Goal: Task Accomplishment & Management: Use online tool/utility

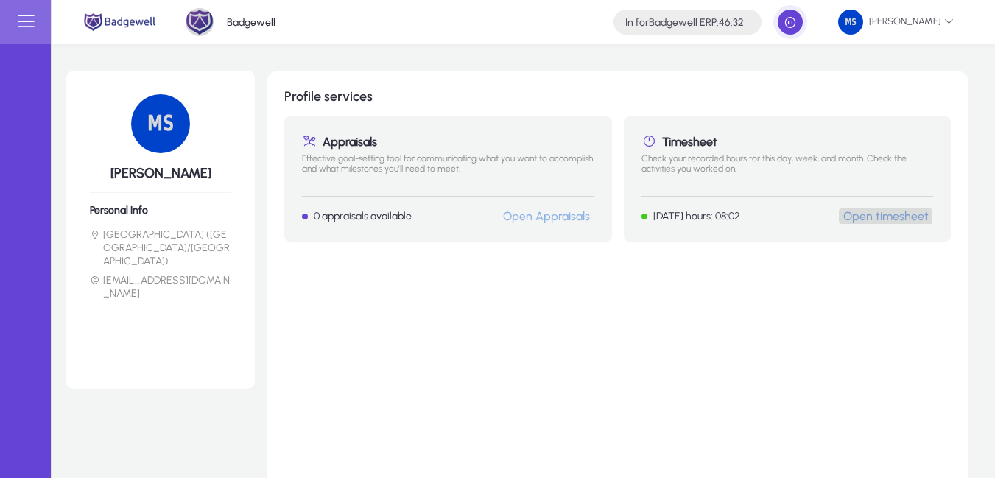
click at [877, 220] on link "Open timesheet" at bounding box center [886, 216] width 85 height 14
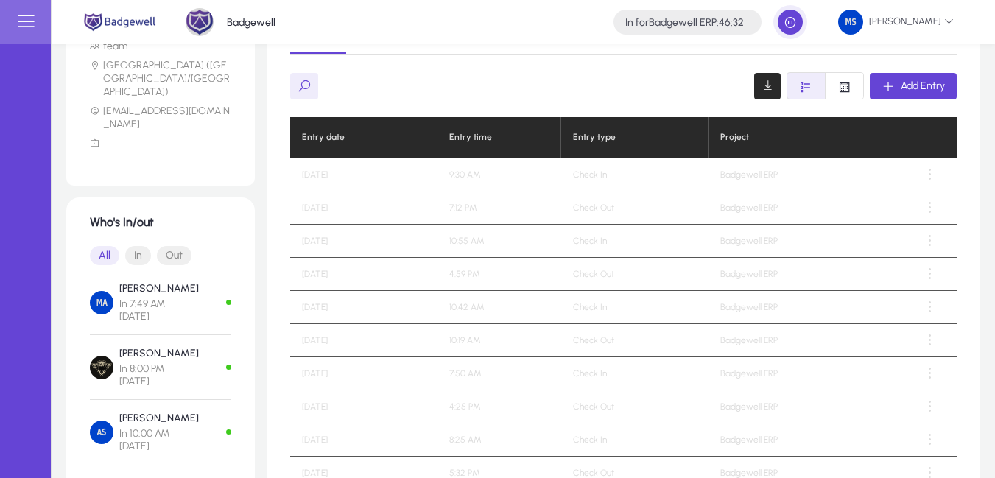
scroll to position [265, 0]
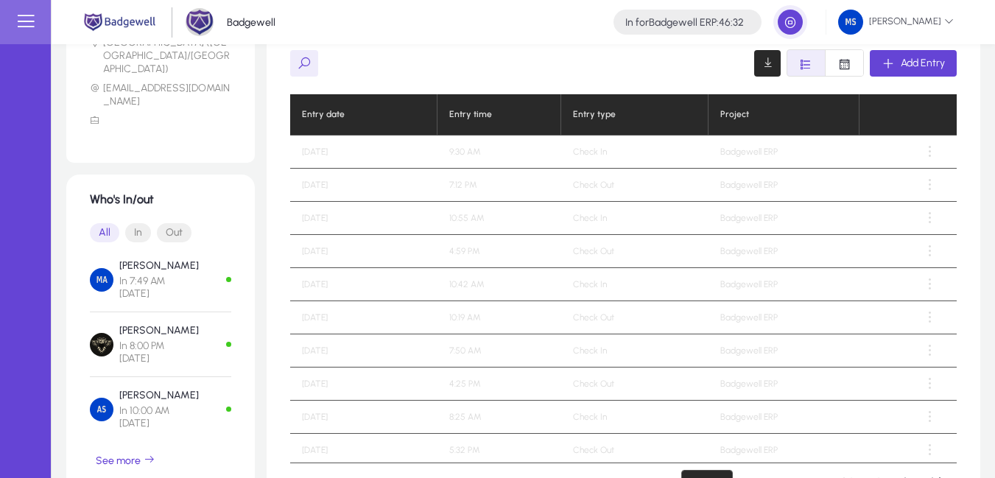
click at [336, 189] on td "[DATE]" at bounding box center [363, 185] width 147 height 33
click at [349, 186] on td "[DATE]" at bounding box center [363, 185] width 147 height 33
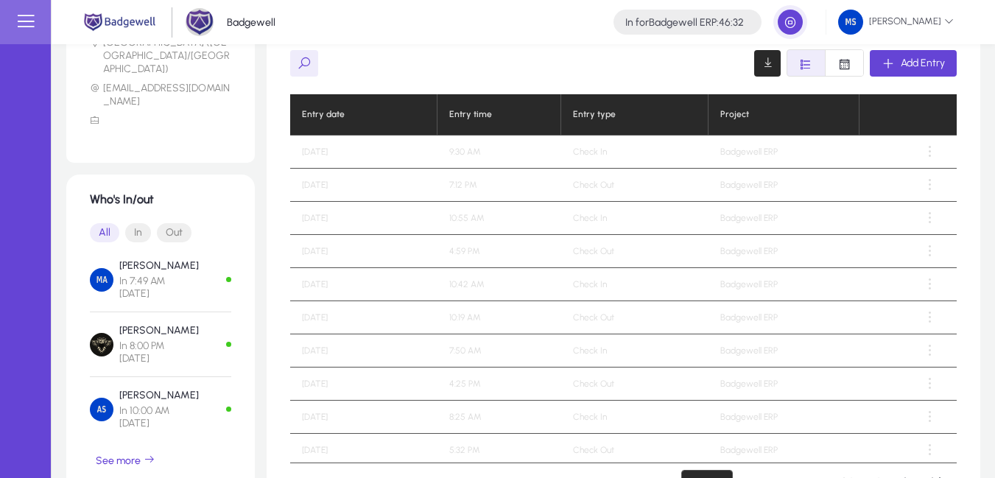
click at [341, 161] on td "[DATE]" at bounding box center [363, 152] width 147 height 33
click at [324, 148] on td "[DATE]" at bounding box center [363, 152] width 147 height 33
click at [341, 148] on td "[DATE]" at bounding box center [363, 152] width 147 height 33
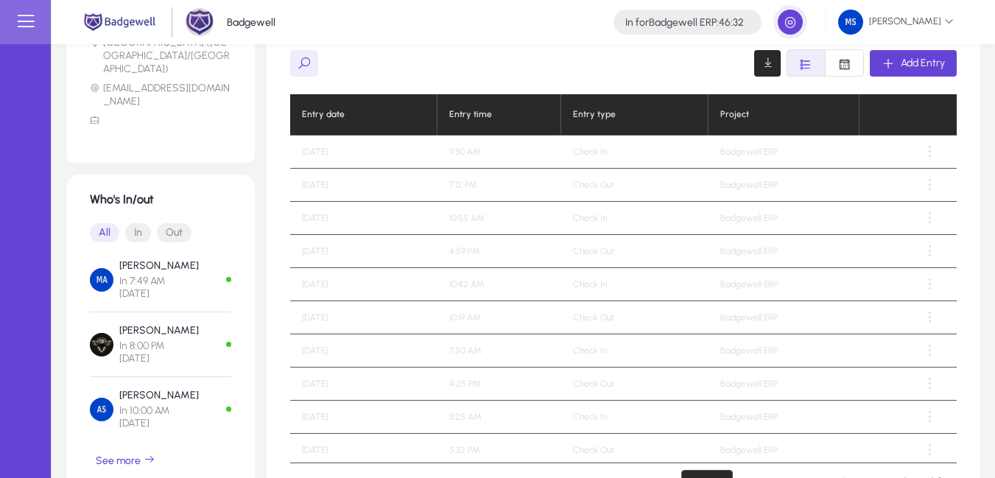
click at [472, 158] on td "9:30 AM" at bounding box center [499, 152] width 123 height 33
click at [477, 153] on td "9:30 AM" at bounding box center [499, 152] width 123 height 33
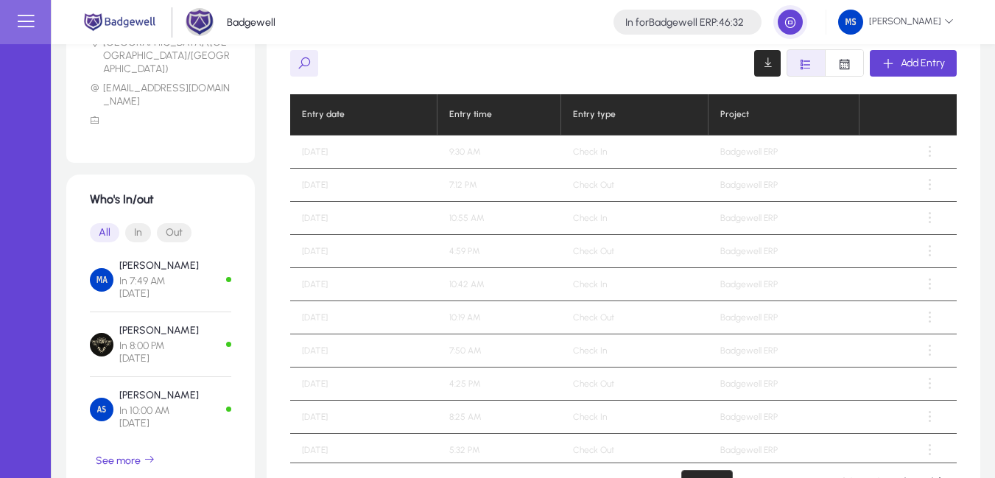
click at [477, 153] on td "9:30 AM" at bounding box center [499, 152] width 123 height 33
click at [486, 153] on td "9:30 AM" at bounding box center [499, 152] width 123 height 33
click at [581, 150] on td "Check In" at bounding box center [634, 152] width 147 height 33
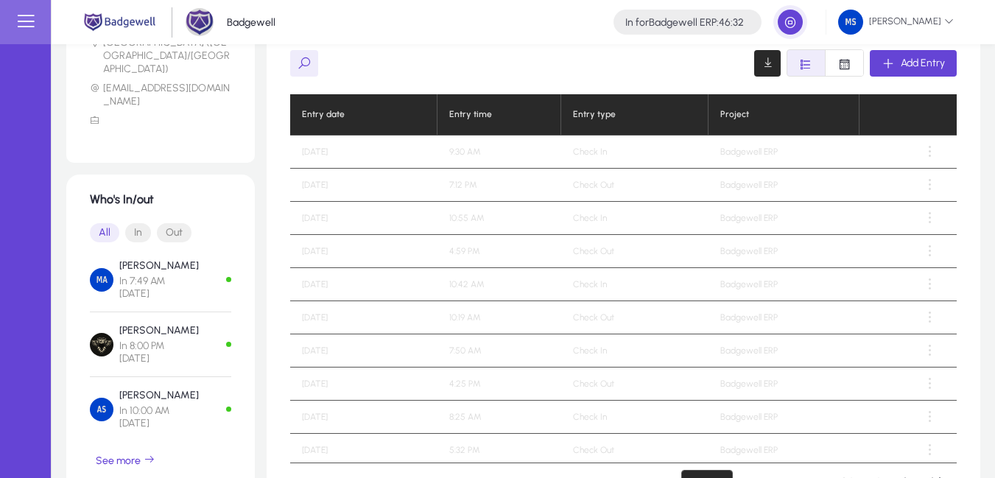
click at [587, 150] on td "Check In" at bounding box center [634, 152] width 147 height 33
click at [617, 157] on td "Check In" at bounding box center [634, 152] width 147 height 33
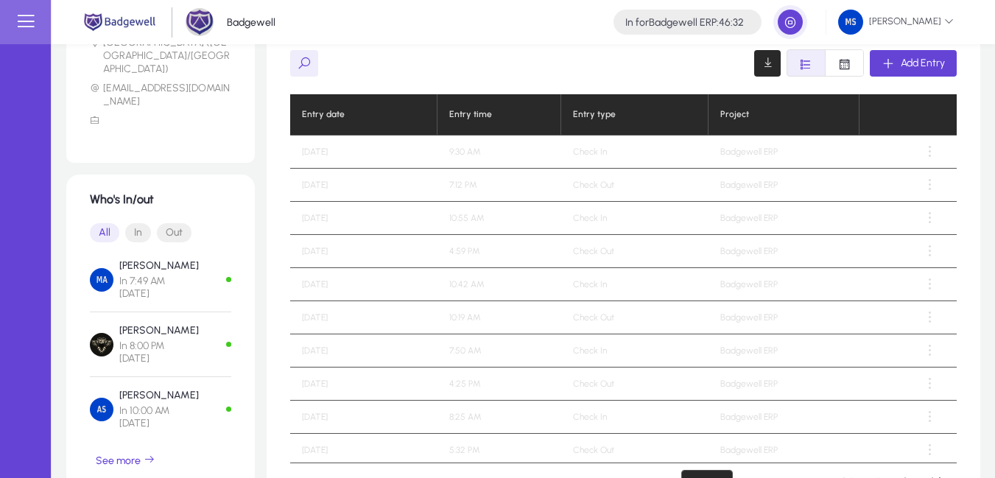
click at [635, 157] on td "Check In" at bounding box center [634, 152] width 147 height 33
click at [915, 64] on span "Add Entry" at bounding box center [923, 63] width 44 height 13
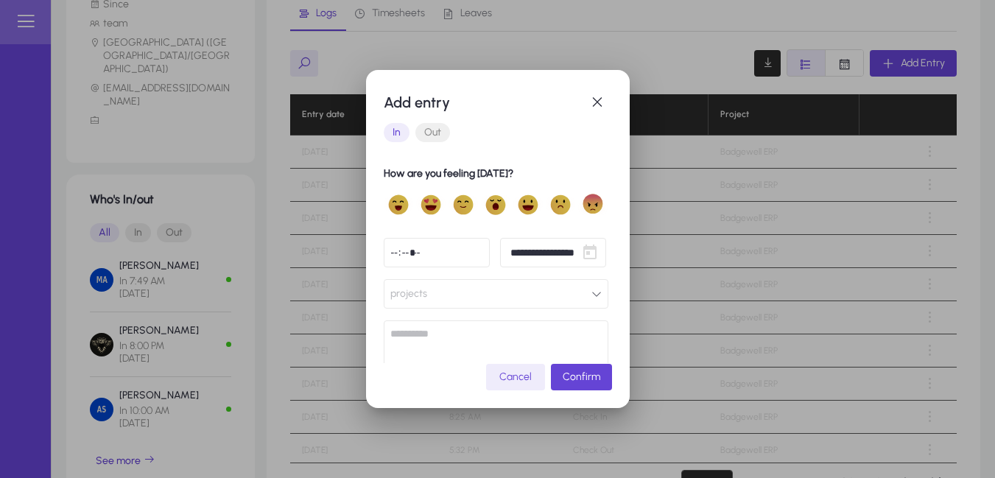
click at [441, 130] on span "Out" at bounding box center [433, 132] width 35 height 19
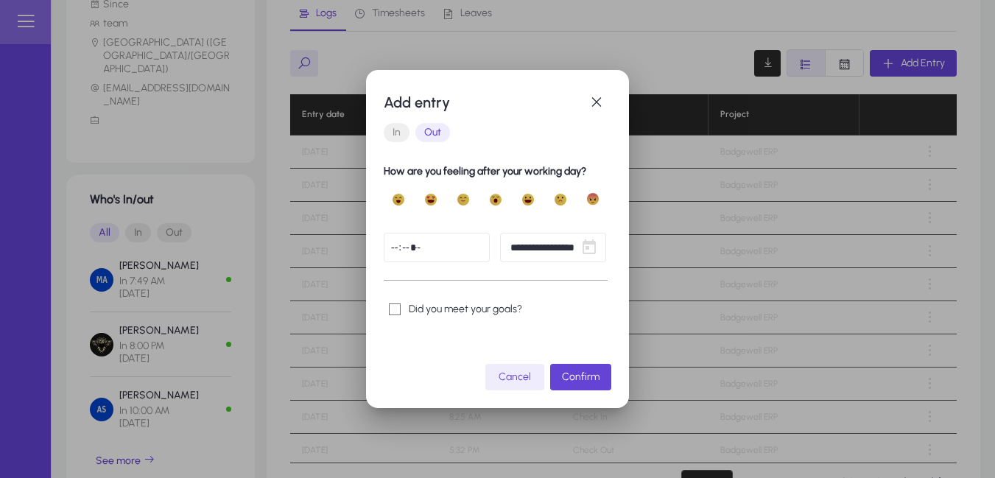
click at [474, 247] on input "time" at bounding box center [437, 247] width 106 height 29
click at [581, 243] on span "Open calendar" at bounding box center [589, 247] width 29 height 29
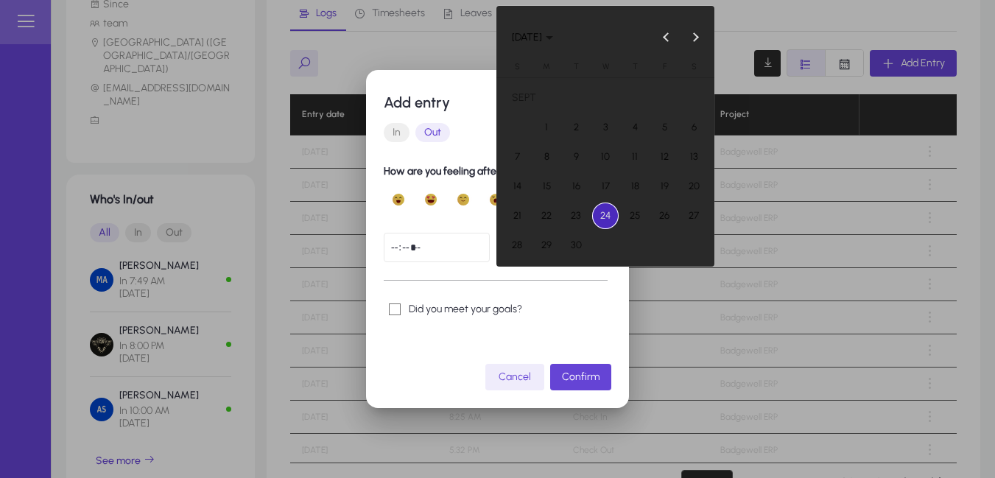
click at [553, 217] on span "22" at bounding box center [546, 216] width 27 height 27
type input "**********"
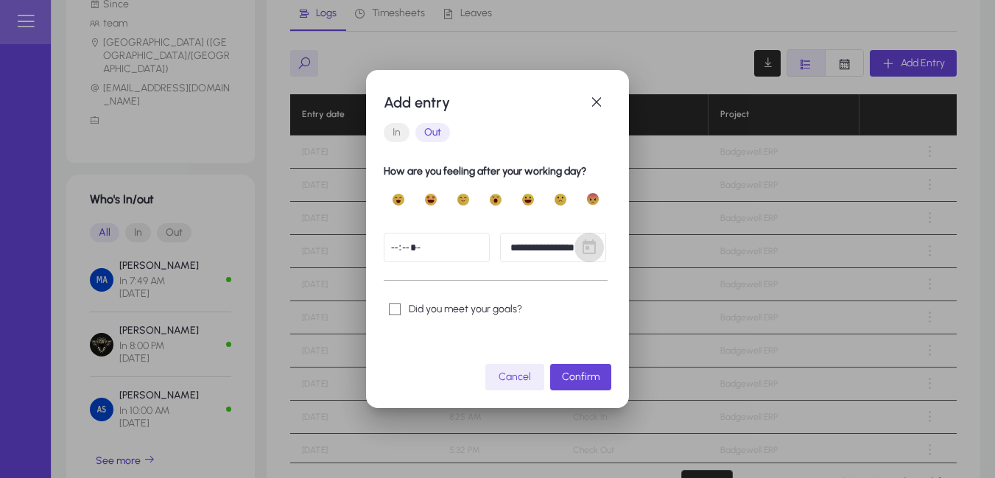
click at [472, 251] on input "time" at bounding box center [437, 247] width 106 height 29
type input "*****"
click at [571, 367] on span "submit" at bounding box center [580, 377] width 61 height 35
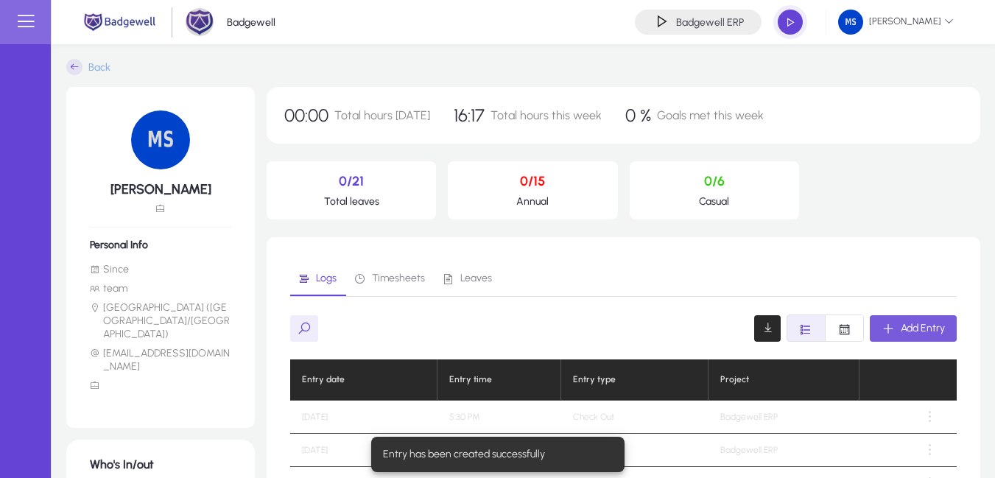
scroll to position [265, 0]
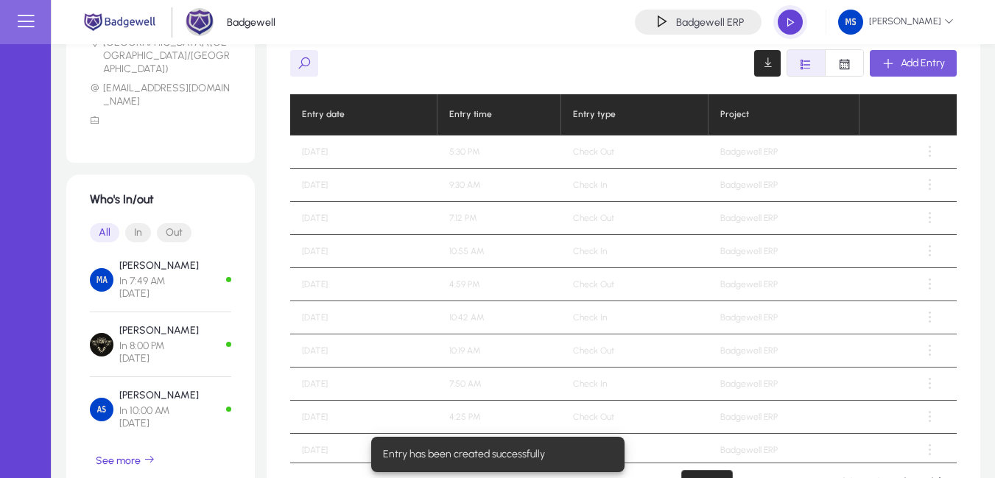
click at [916, 73] on span "button" at bounding box center [913, 63] width 87 height 35
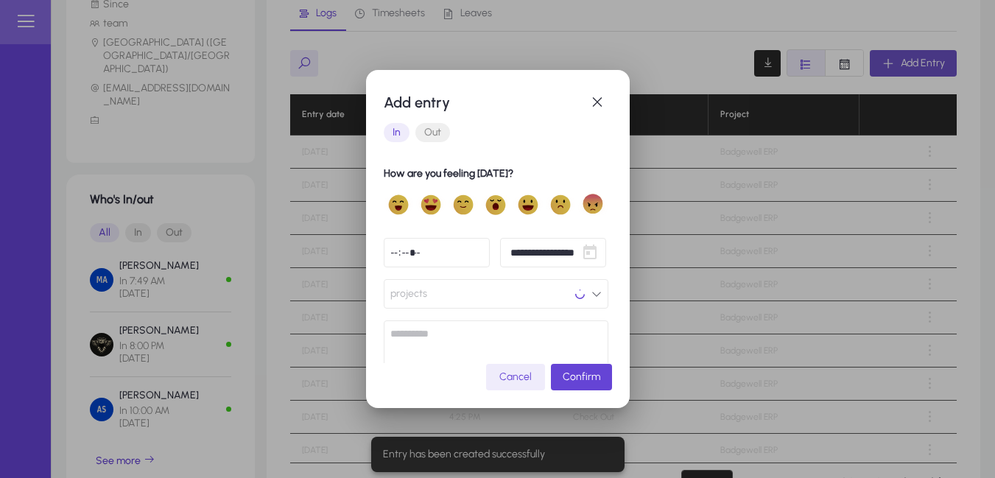
scroll to position [0, 0]
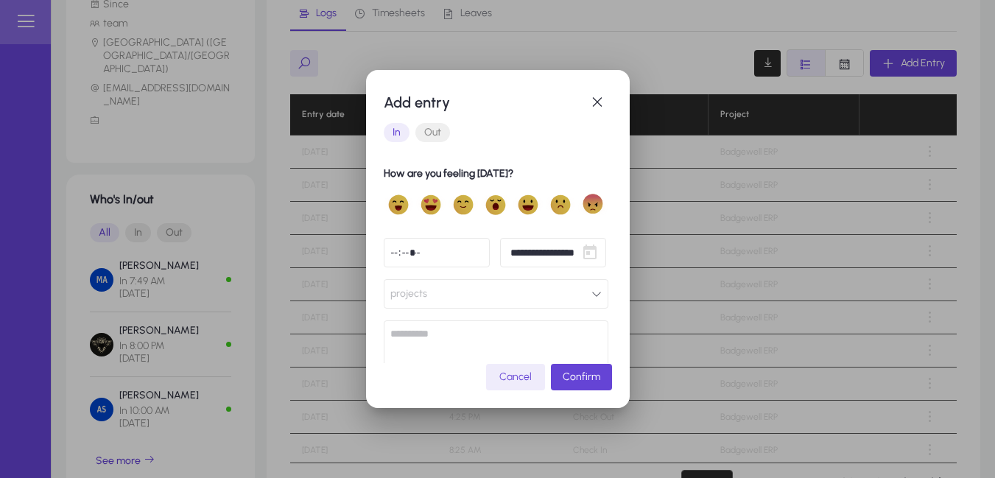
click at [464, 251] on input "time" at bounding box center [437, 252] width 106 height 29
type input "*****"
click at [581, 256] on span "Open calendar" at bounding box center [589, 252] width 29 height 29
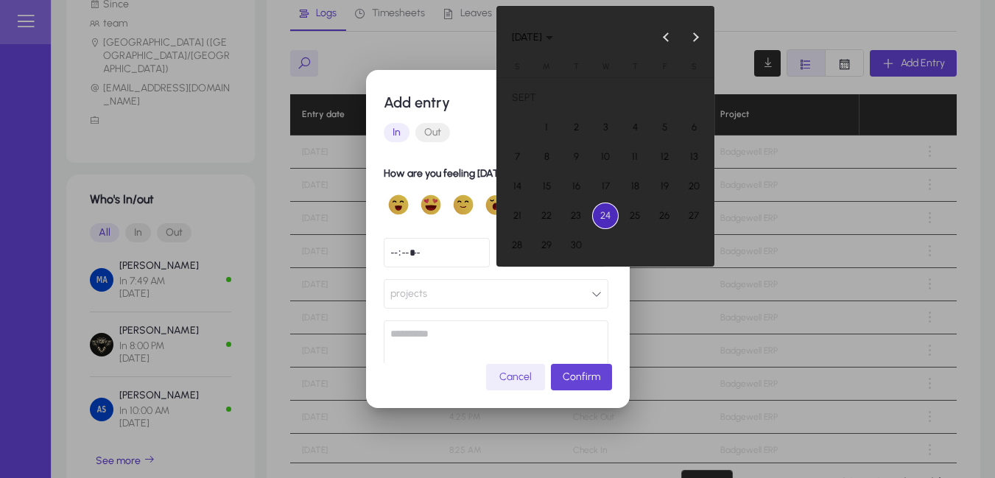
click at [575, 219] on span "23" at bounding box center [576, 216] width 27 height 27
type input "**********"
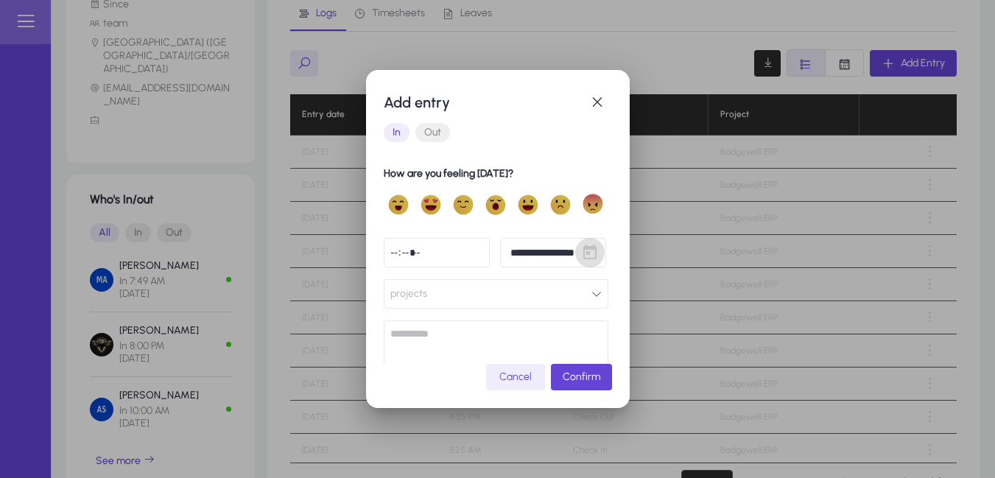
click at [508, 306] on button "projects" at bounding box center [496, 293] width 225 height 29
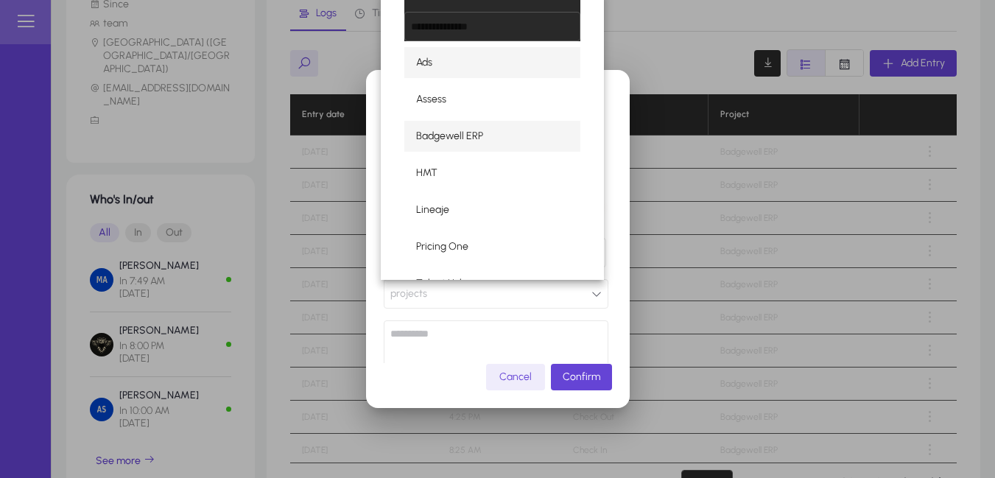
click at [494, 128] on mat-option "Badgewell ERP" at bounding box center [492, 136] width 176 height 31
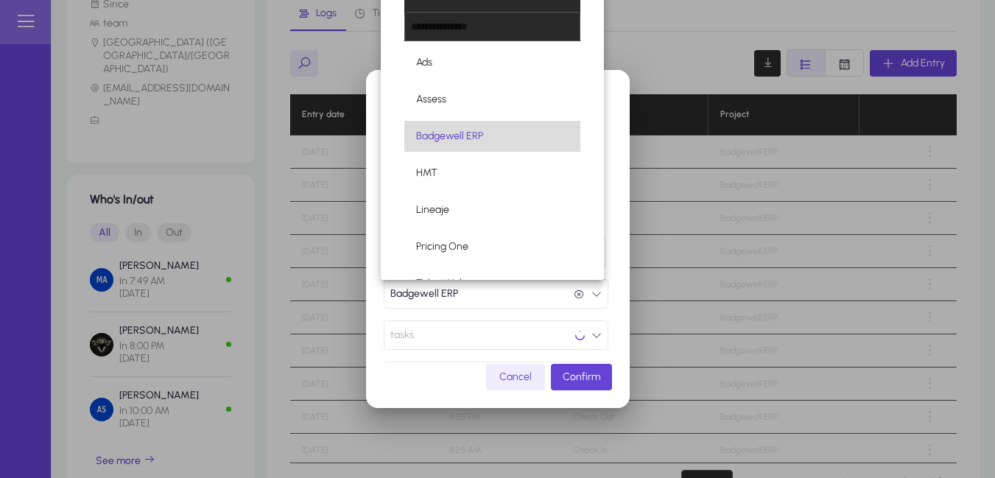
scroll to position [1, 0]
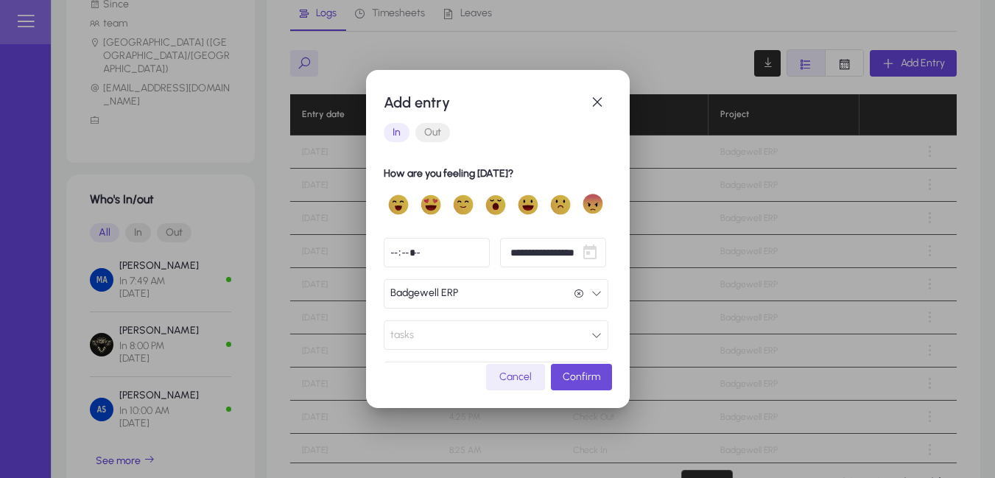
click at [588, 376] on span "Confirm" at bounding box center [582, 377] width 38 height 13
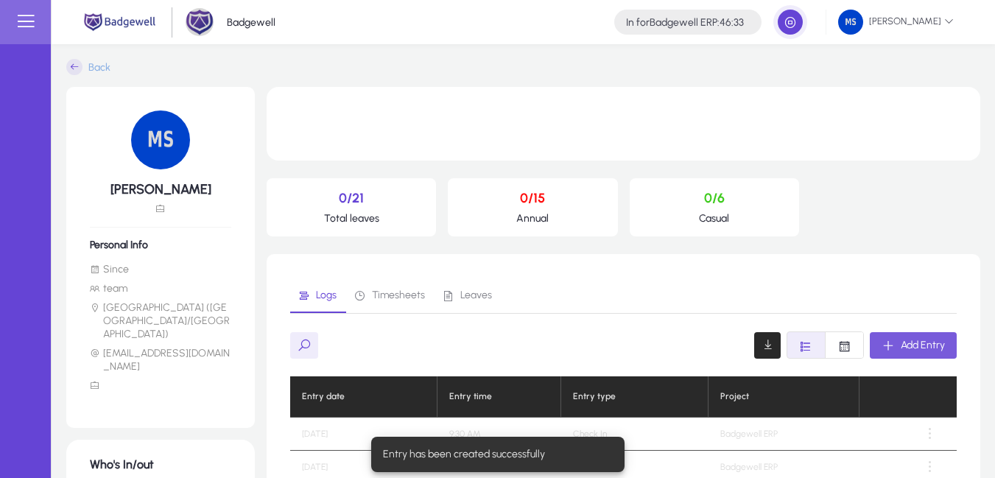
scroll to position [265, 0]
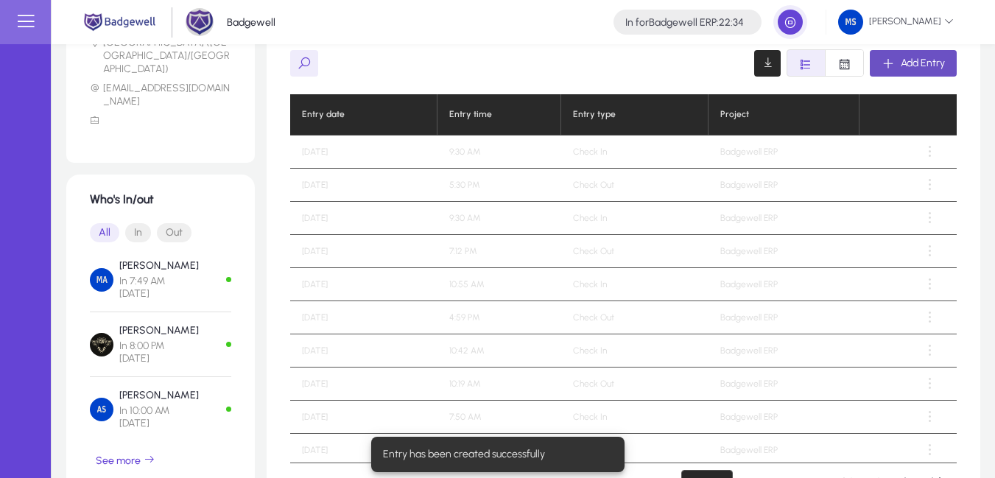
click at [914, 58] on span "Add Entry" at bounding box center [923, 63] width 44 height 13
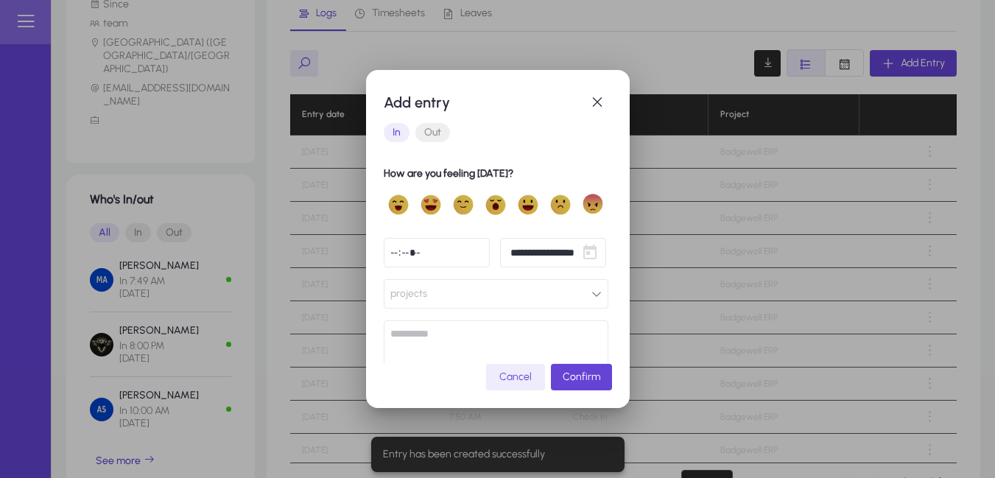
click at [477, 295] on button "projects" at bounding box center [496, 293] width 225 height 29
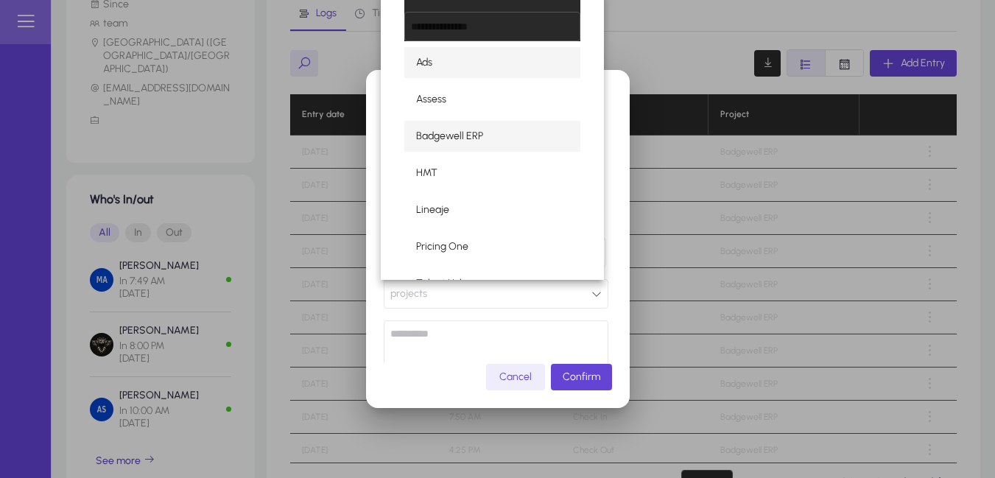
click at [474, 139] on span "Badgewell ERP" at bounding box center [449, 136] width 67 height 18
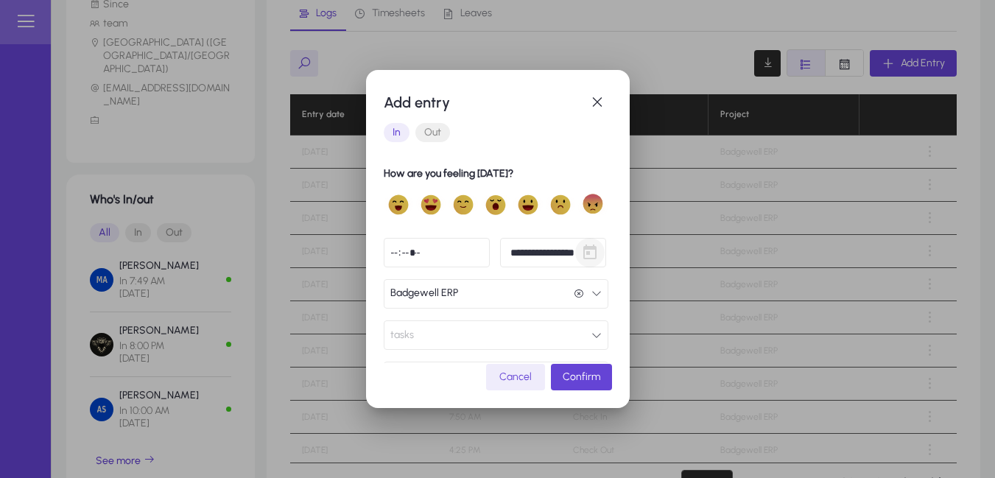
click at [587, 254] on span "Open calendar" at bounding box center [589, 252] width 29 height 29
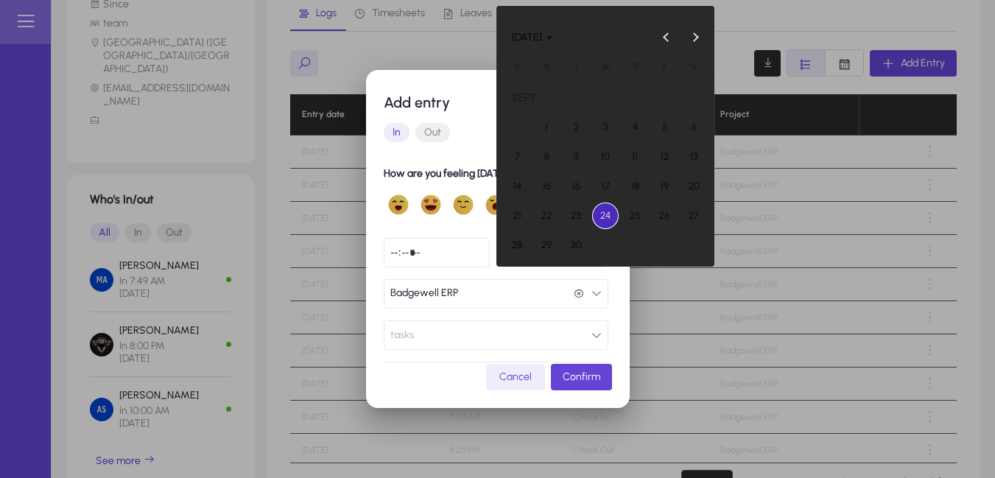
click at [572, 217] on span "23" at bounding box center [576, 216] width 27 height 27
type input "**********"
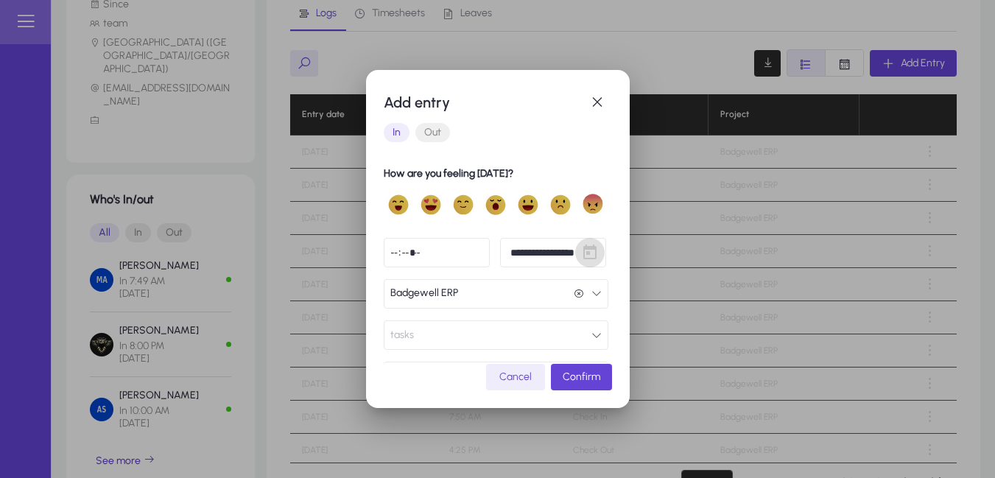
click at [474, 251] on input "time" at bounding box center [437, 252] width 106 height 29
type input "*****"
click at [575, 379] on span "Confirm" at bounding box center [582, 377] width 38 height 13
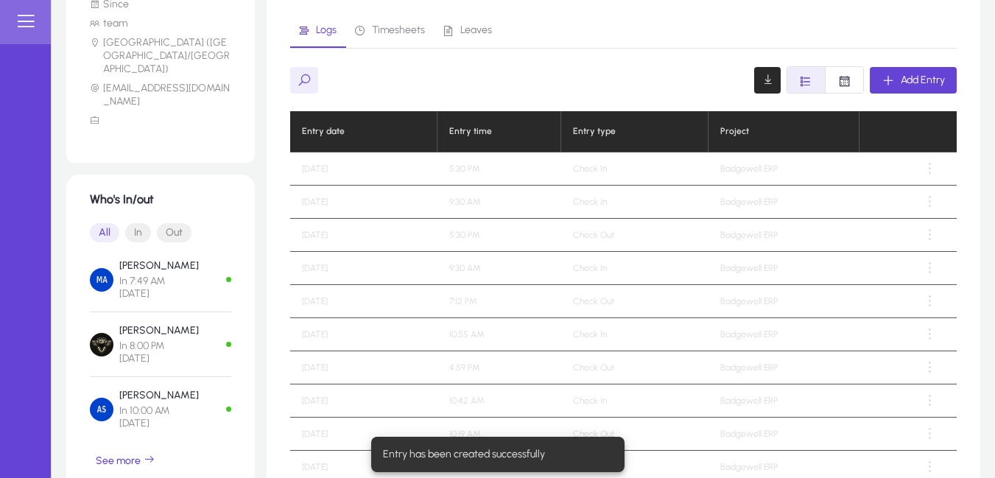
scroll to position [265, 0]
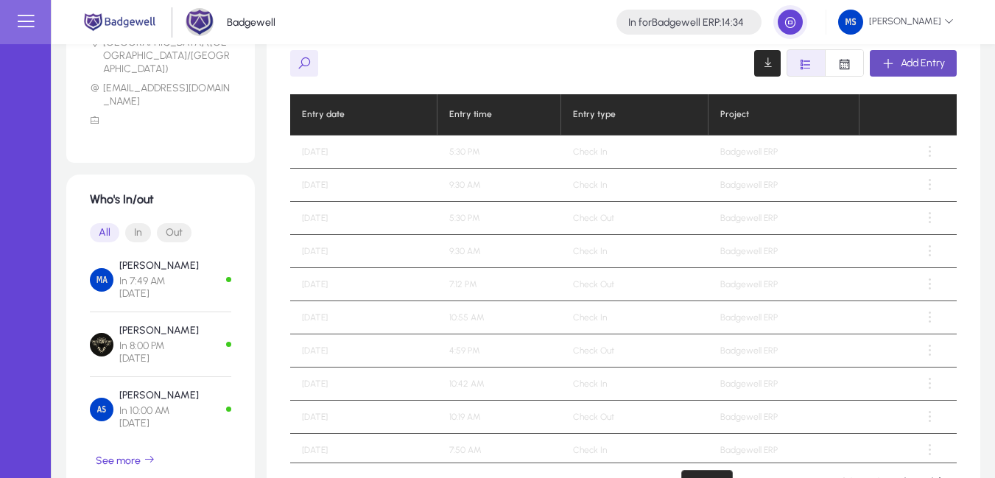
click at [909, 71] on span "button" at bounding box center [913, 63] width 87 height 35
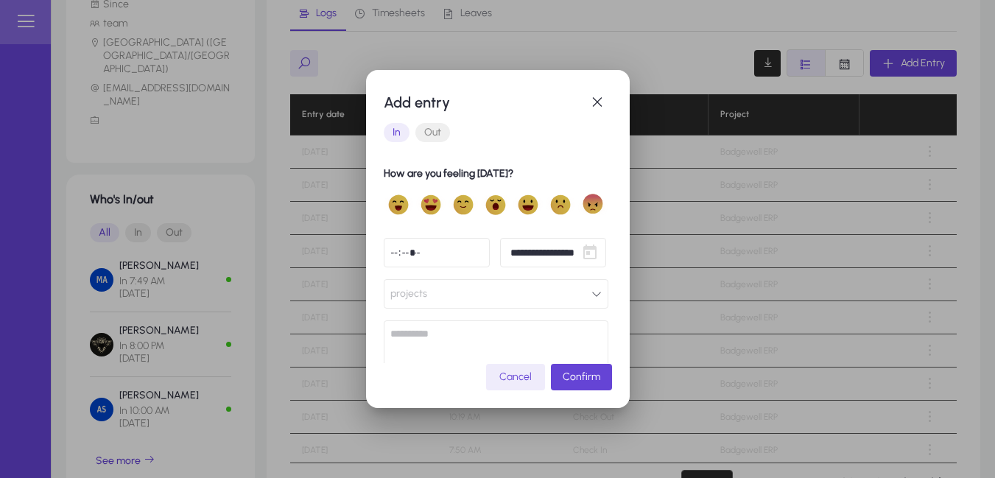
click at [485, 281] on button "projects" at bounding box center [496, 293] width 225 height 29
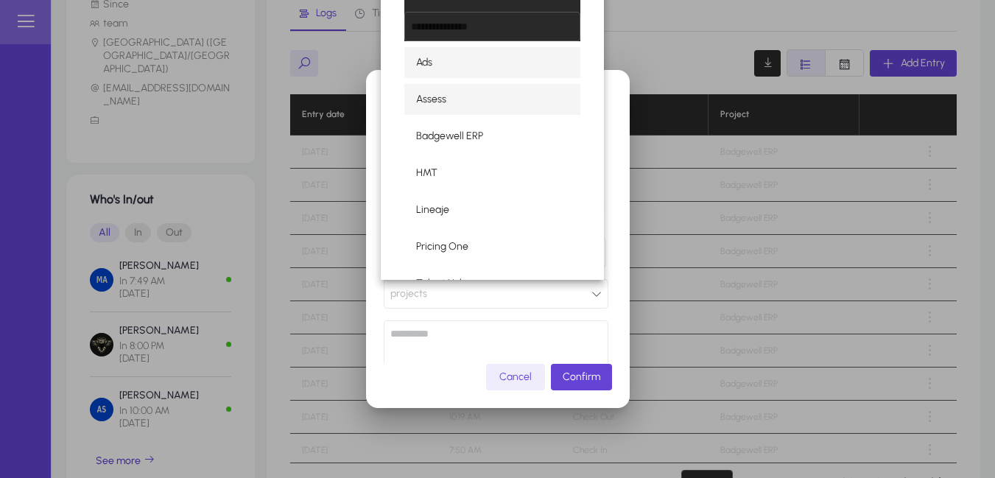
drag, startPoint x: 499, startPoint y: 113, endPoint x: 503, endPoint y: 126, distance: 13.3
click at [499, 115] on mat-option "Assess" at bounding box center [492, 99] width 176 height 31
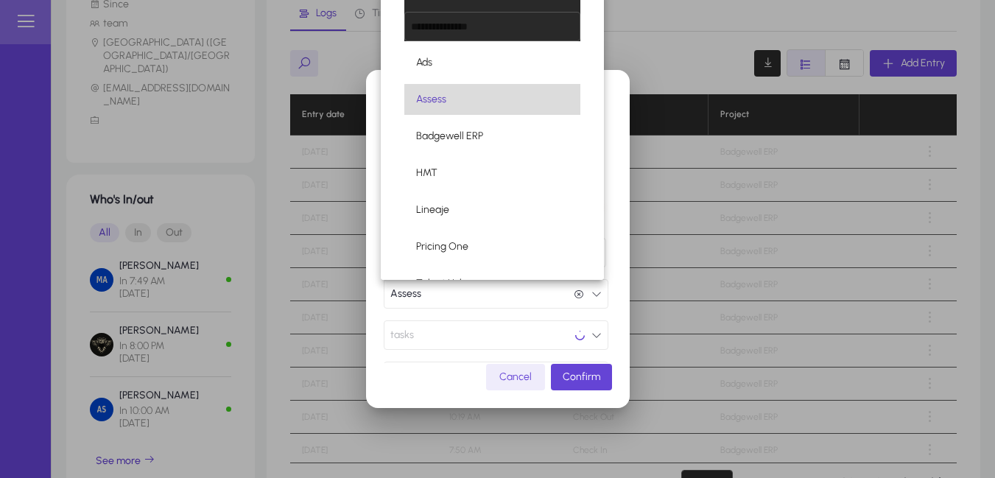
scroll to position [1, 0]
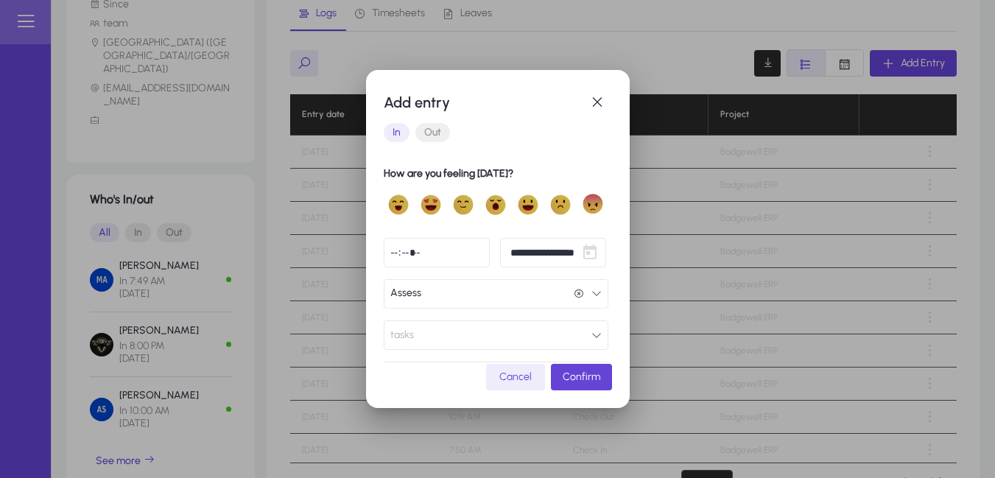
click at [464, 298] on button "Assess Assess" at bounding box center [496, 293] width 225 height 29
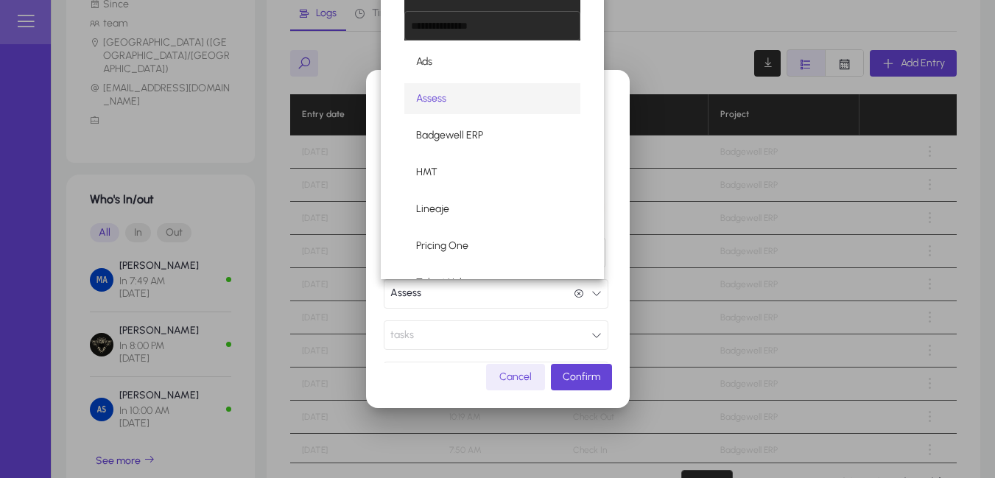
click at [457, 153] on div "Ads Assess Badgewell ERP HMT Lineaje Pricing One Talent Hub Talent Hub Lite" at bounding box center [492, 134] width 223 height 289
click at [459, 138] on span "Badgewell ERP" at bounding box center [449, 136] width 67 height 18
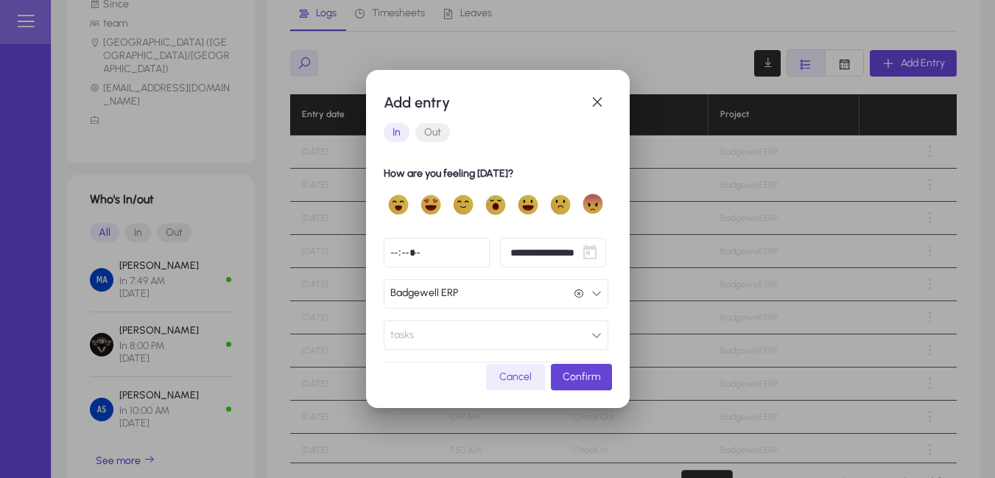
click at [470, 259] on input "time" at bounding box center [437, 252] width 106 height 29
type input "*****"
click at [573, 374] on span "Confirm" at bounding box center [582, 377] width 38 height 13
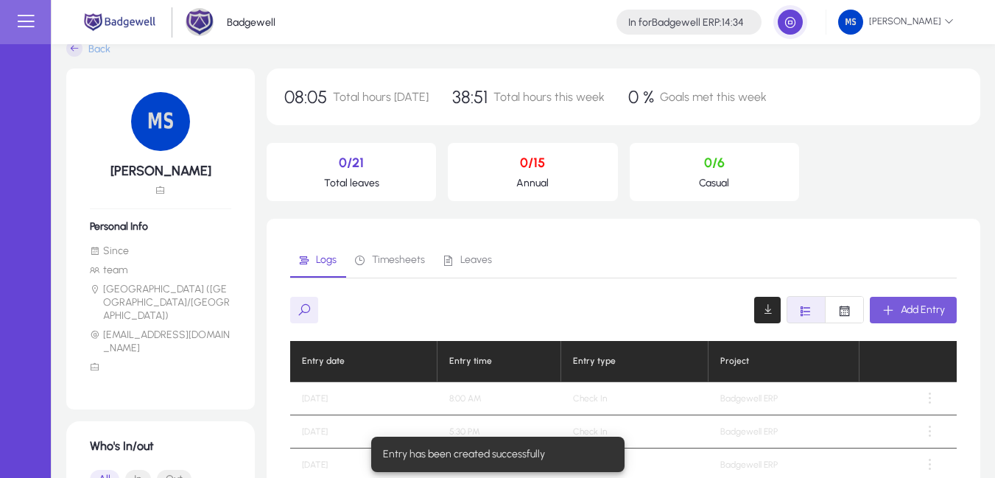
scroll to position [0, 0]
